Goal: Task Accomplishment & Management: Use online tool/utility

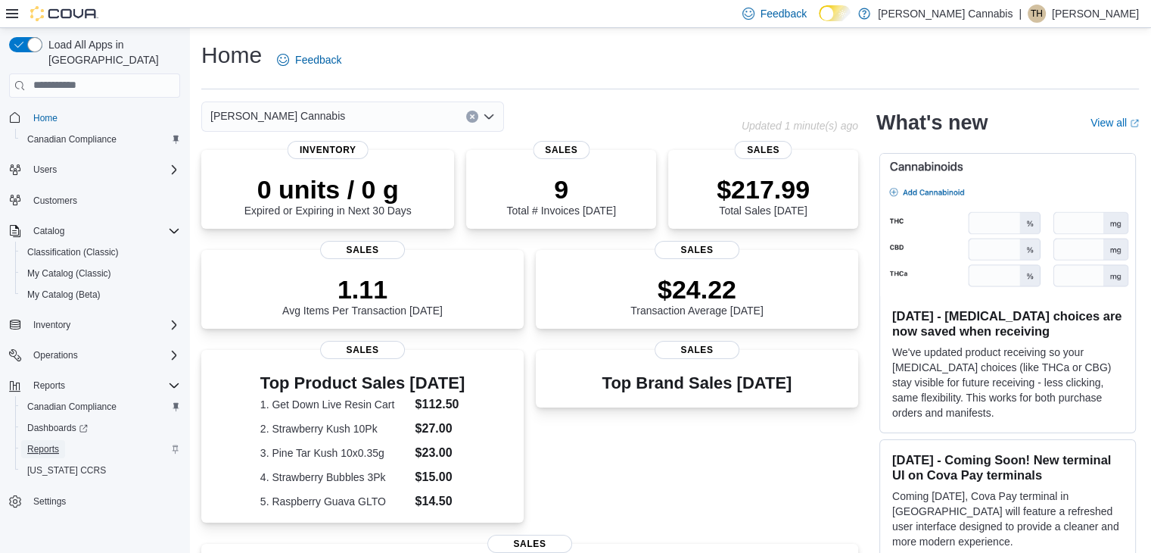
click at [42, 443] on span "Reports" at bounding box center [43, 449] width 32 height 12
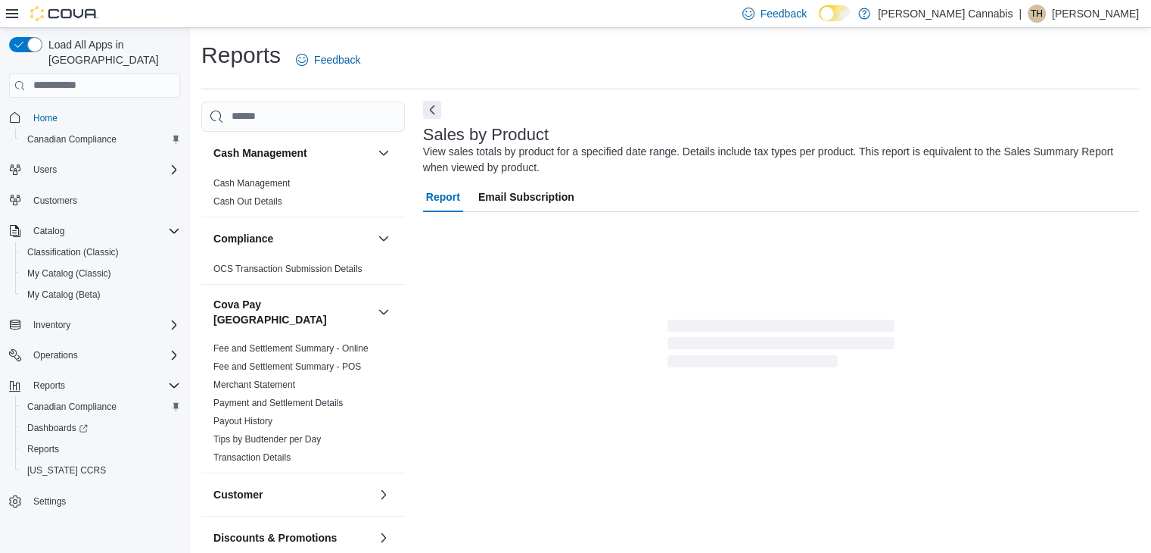
click at [438, 107] on button "Next" at bounding box center [432, 110] width 18 height 18
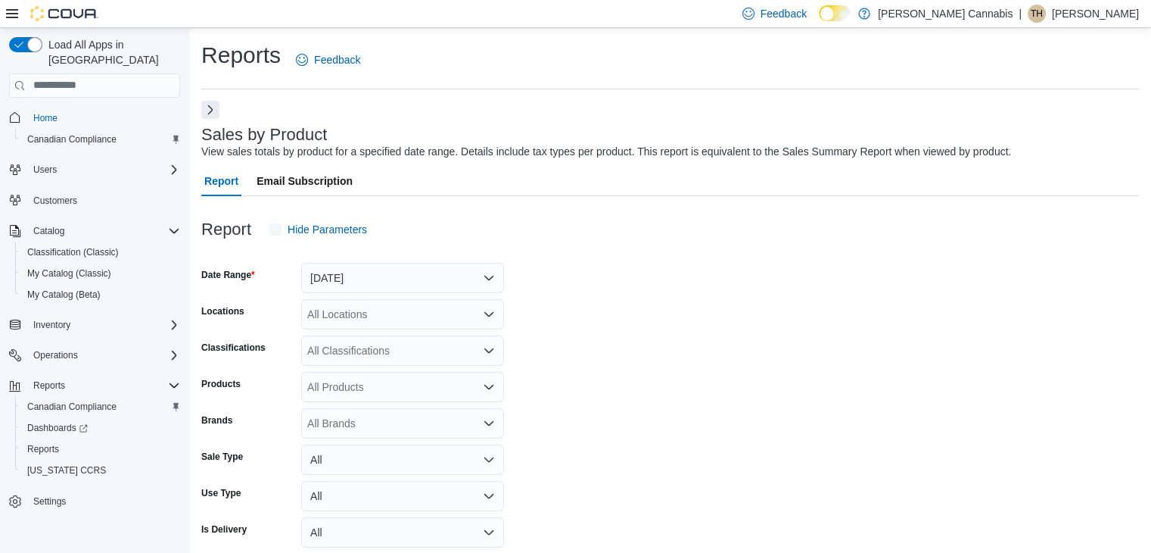
scroll to position [51, 0]
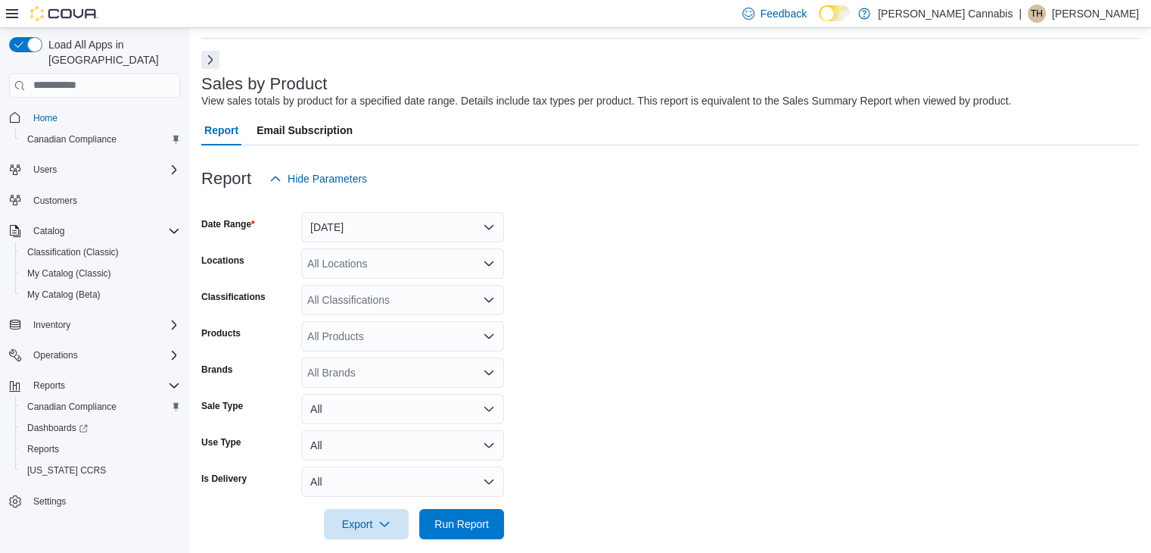
click at [491, 267] on icon "Open list of options" at bounding box center [489, 263] width 12 height 12
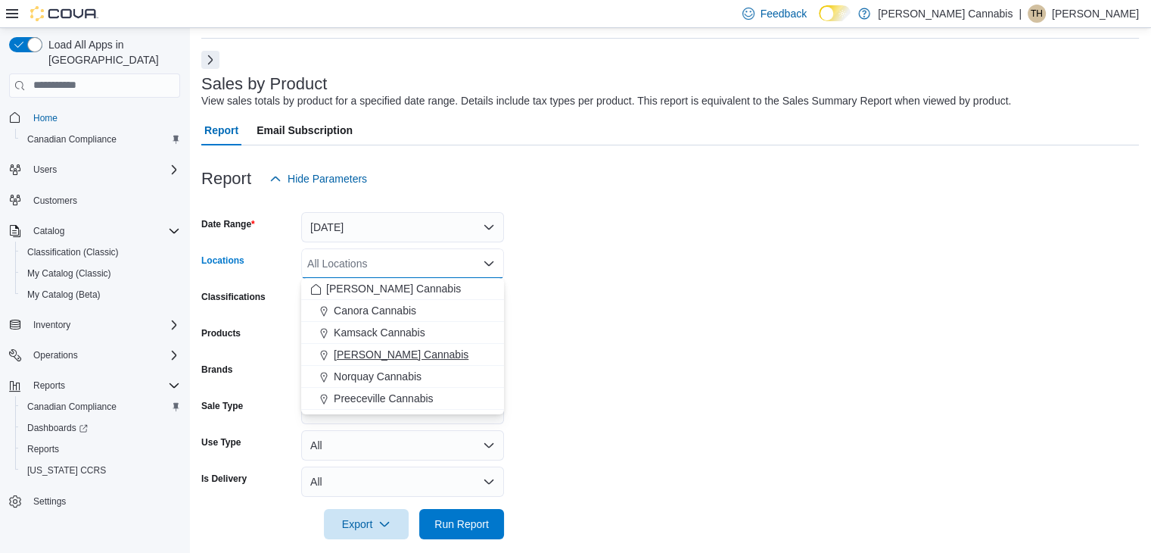
click at [410, 350] on span "Lanigan Cannabis" at bounding box center [401, 354] width 135 height 15
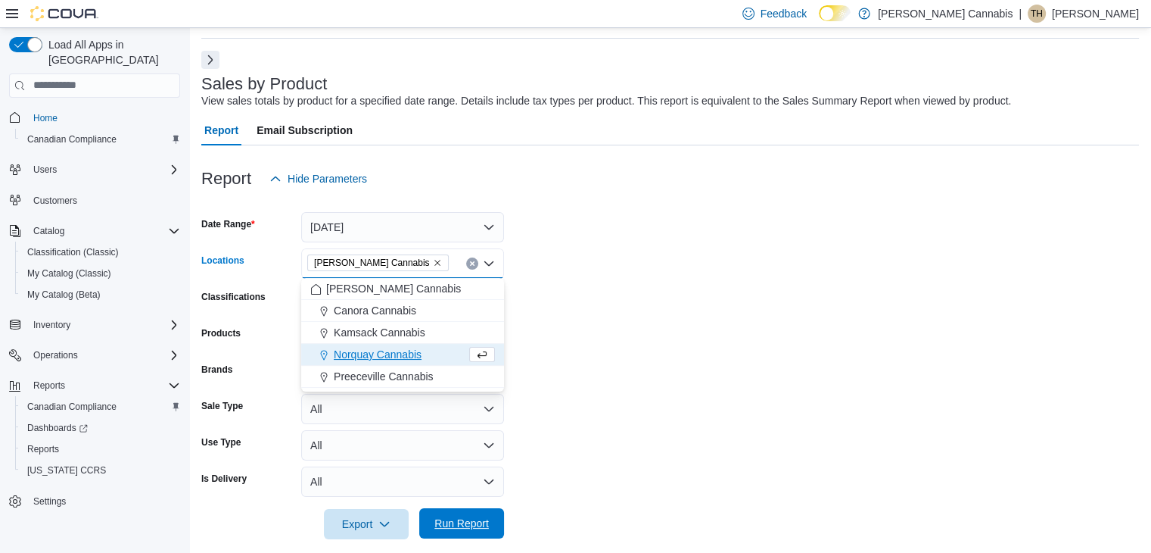
click at [466, 525] on span "Run Report" at bounding box center [462, 523] width 55 height 15
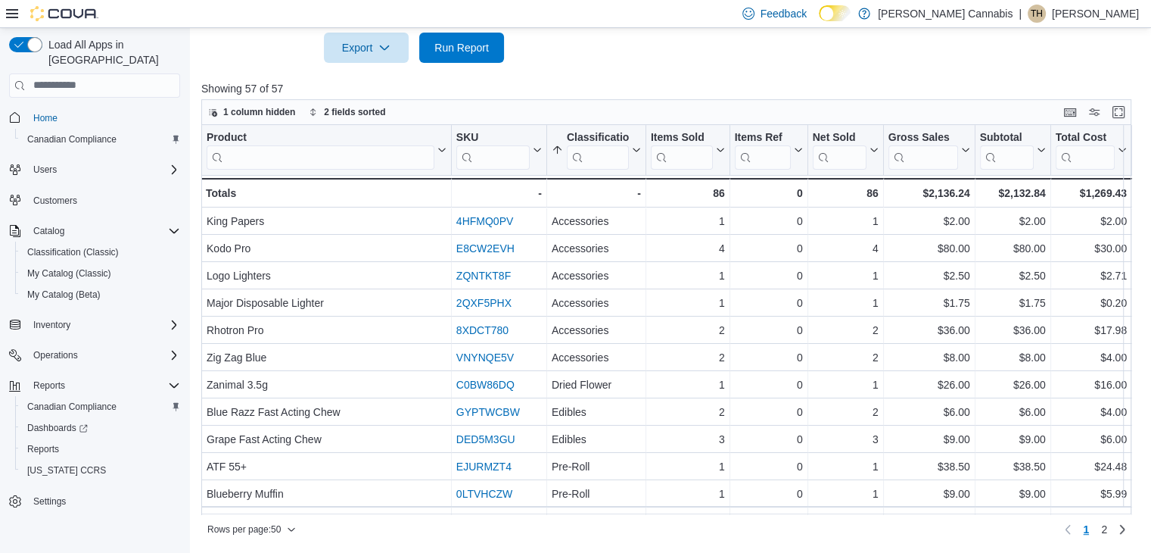
scroll to position [527, 0]
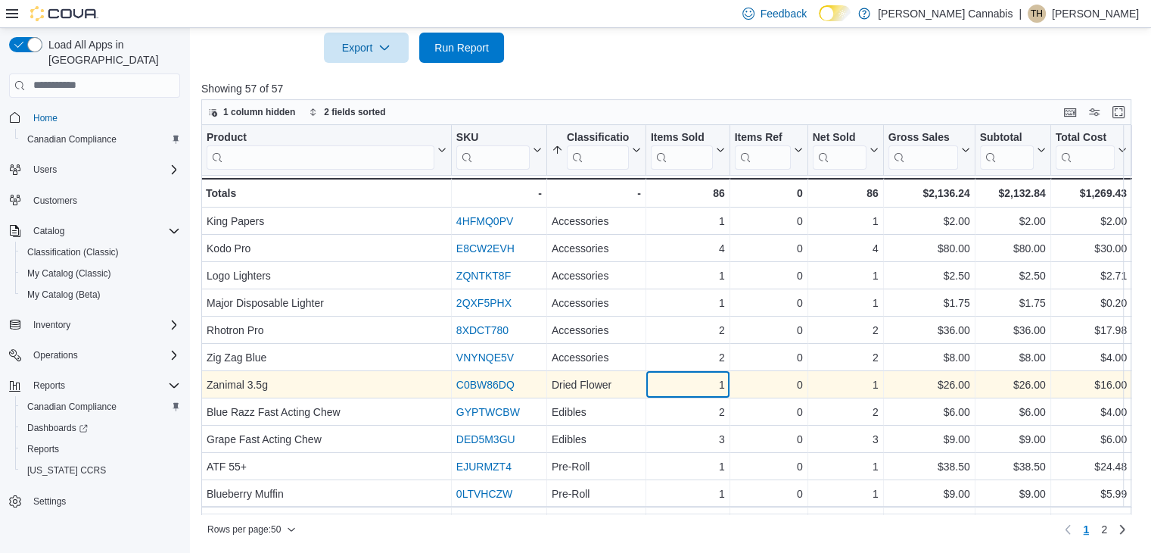
click at [680, 387] on div "1" at bounding box center [688, 384] width 74 height 18
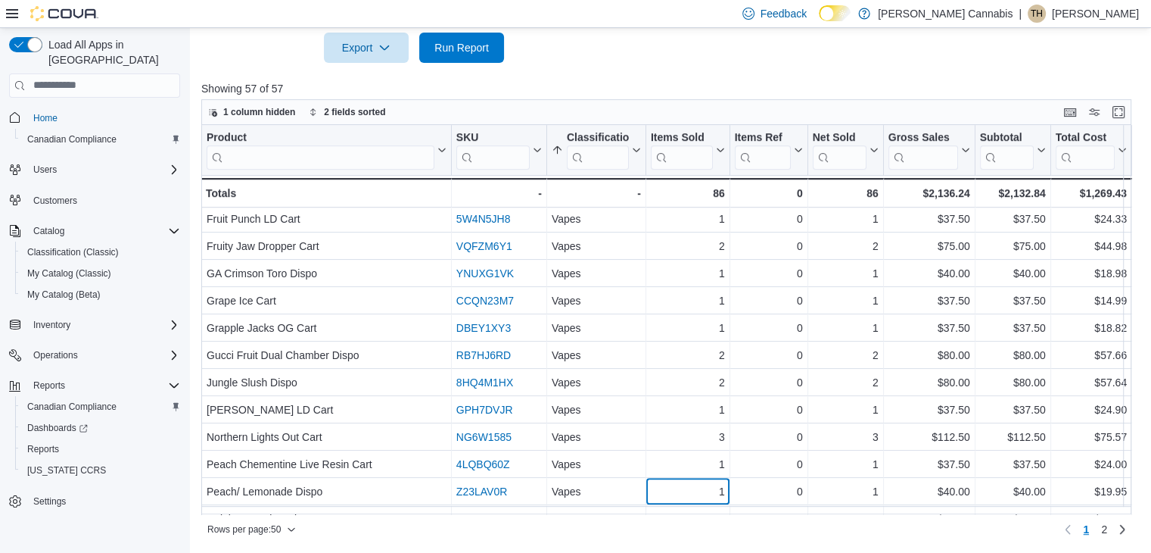
scroll to position [1064, 0]
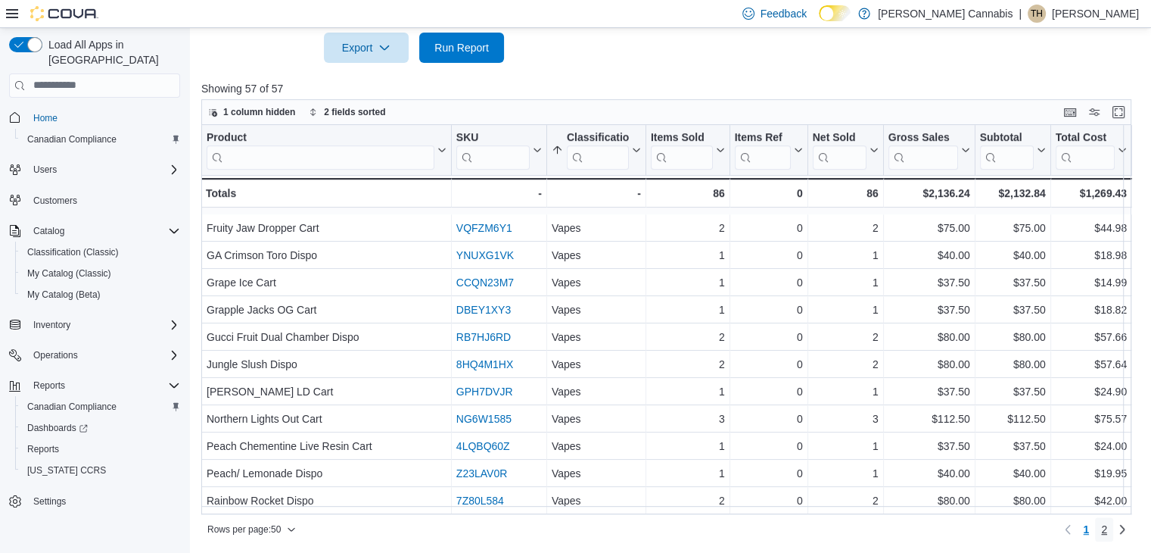
click at [1108, 526] on span "2" at bounding box center [1104, 529] width 6 height 15
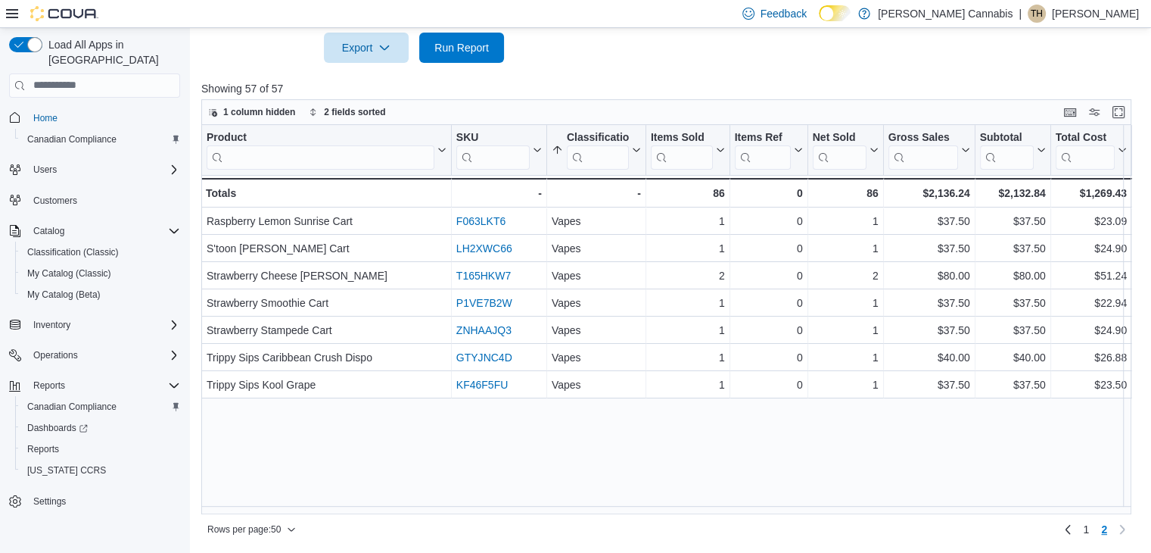
scroll to position [0, 0]
